Goal: Task Accomplishment & Management: Manage account settings

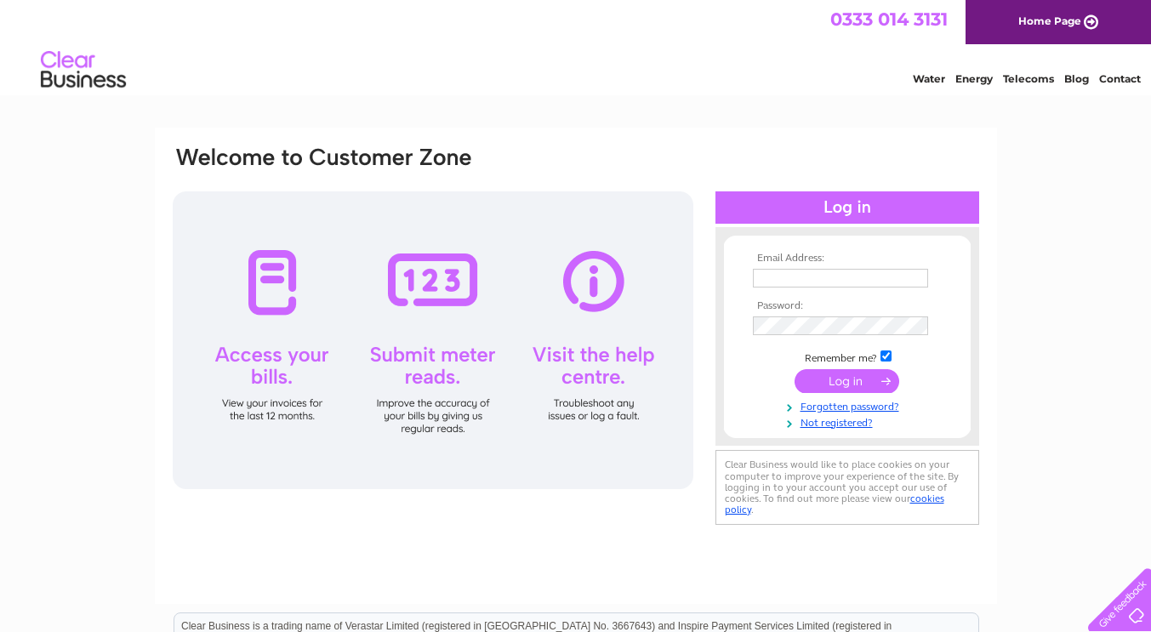
type input "[PERSON_NAME][EMAIL_ADDRESS][DOMAIN_NAME]"
click at [858, 384] on input "submit" at bounding box center [846, 381] width 105 height 24
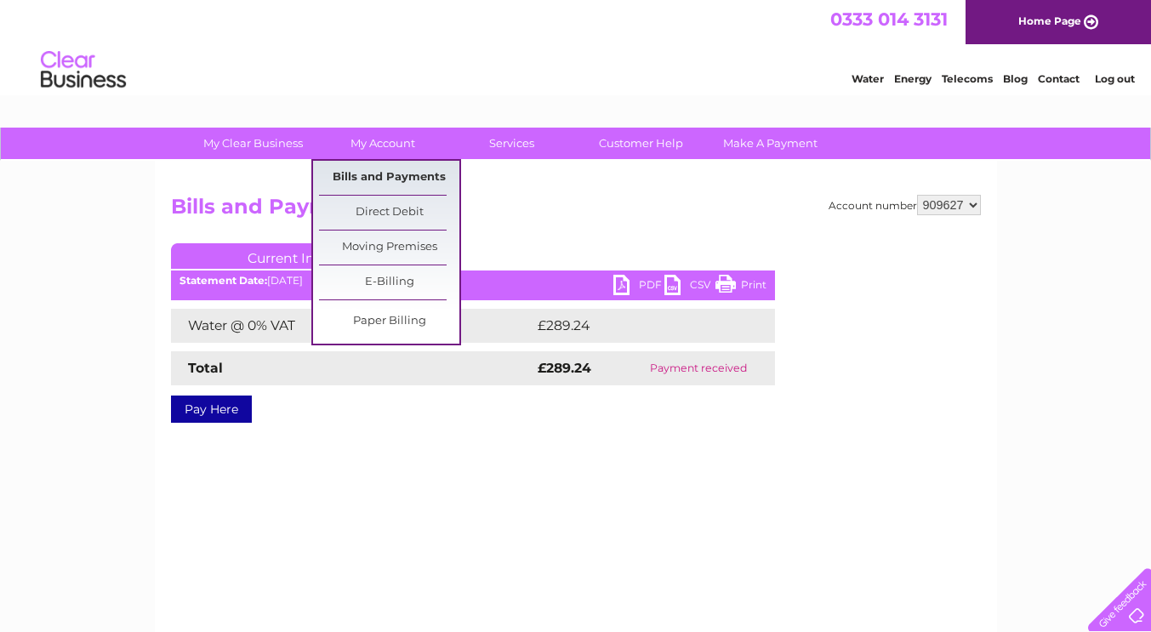
click at [393, 174] on link "Bills and Payments" at bounding box center [389, 178] width 140 height 34
